Goal: Find specific page/section: Find specific page/section

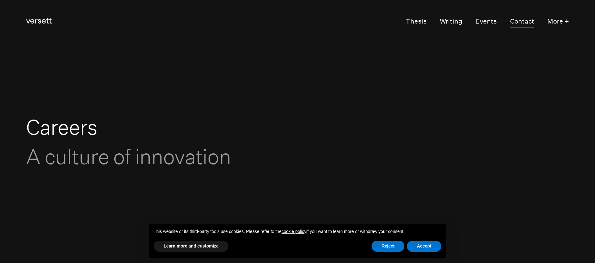
click at [510, 21] on link "Contact" at bounding box center [522, 21] width 24 height 12
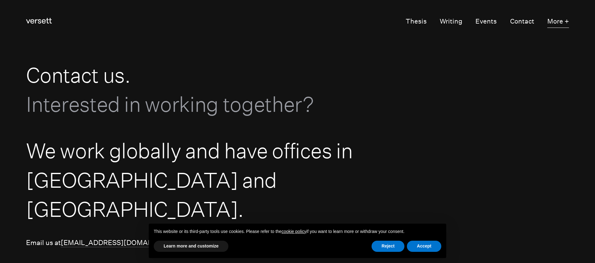
click at [547, 20] on button "More +" at bounding box center [558, 21] width 22 height 12
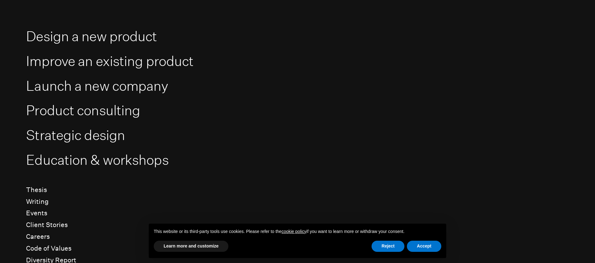
scroll to position [47, 0]
click at [35, 237] on link "Careers" at bounding box center [38, 236] width 24 height 8
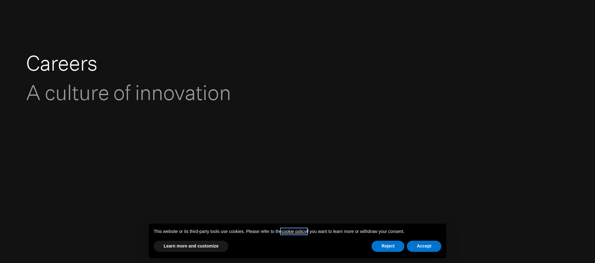
scroll to position [70, 0]
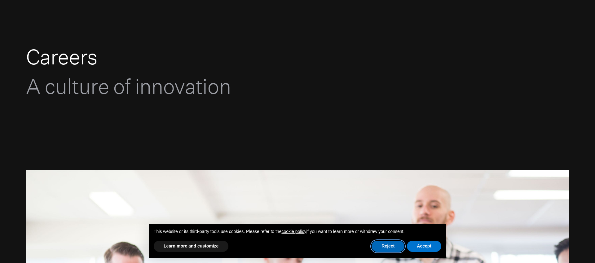
click at [394, 244] on button "Reject" at bounding box center [388, 246] width 33 height 11
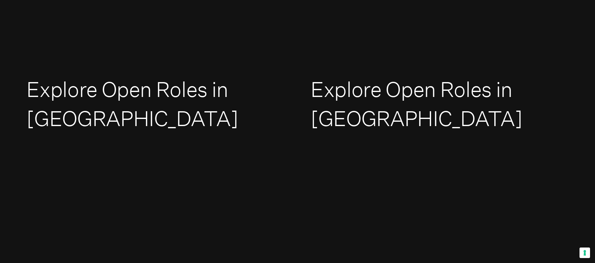
scroll to position [1087, 0]
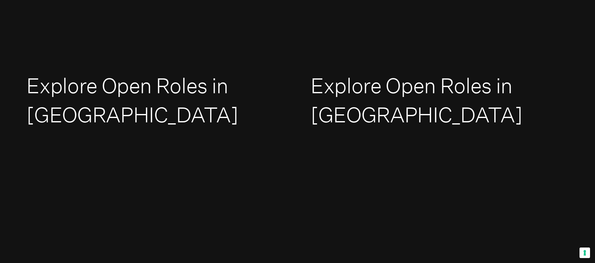
click at [130, 73] on link "Explore Open Roles in [GEOGRAPHIC_DATA]" at bounding box center [132, 100] width 212 height 54
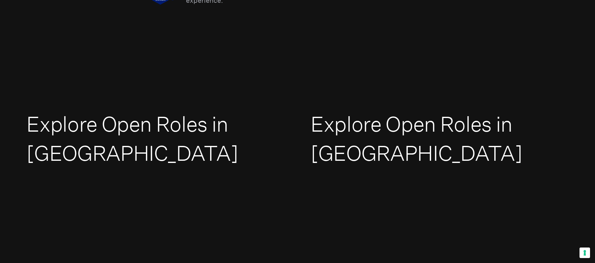
scroll to position [1056, 0]
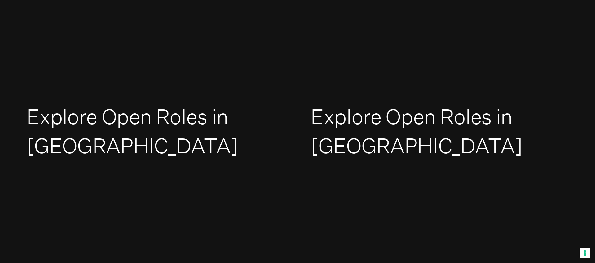
click at [134, 105] on link "Explore Open Roles in [GEOGRAPHIC_DATA]" at bounding box center [132, 131] width 212 height 54
